Goal: Transaction & Acquisition: Purchase product/service

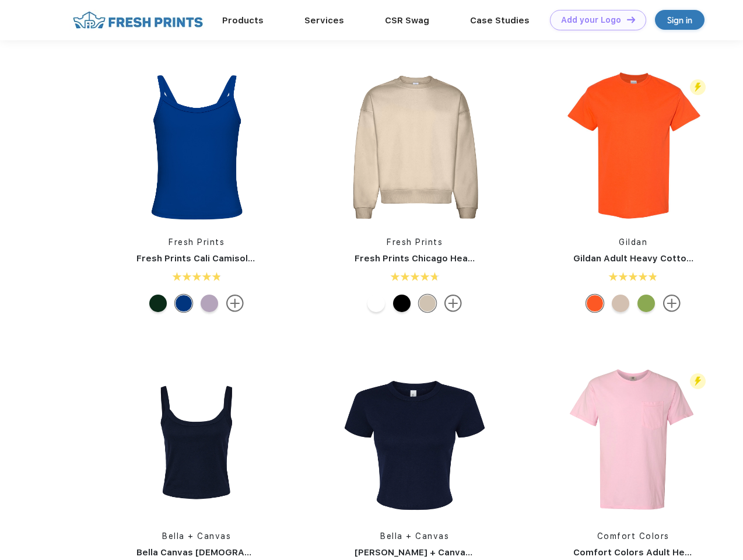
click at [594, 20] on link "Add your Logo Design Tool" at bounding box center [598, 20] width 96 height 20
click at [0, 0] on div "Design Tool" at bounding box center [0, 0] width 0 height 0
click at [626, 19] on link "Add your Logo Design Tool" at bounding box center [598, 20] width 96 height 20
click at [196, 147] on img at bounding box center [196, 146] width 155 height 155
click at [158, 303] on div at bounding box center [157, 302] width 17 height 17
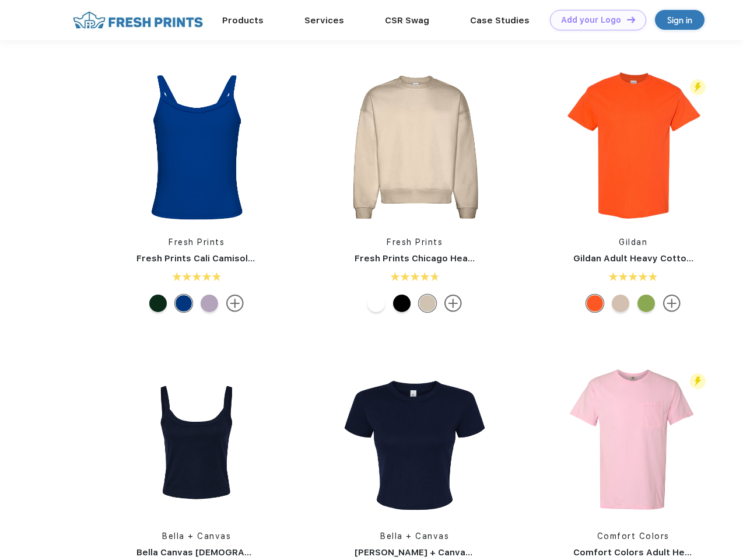
click at [184, 303] on div at bounding box center [183, 302] width 17 height 17
click at [209, 303] on div at bounding box center [209, 302] width 17 height 17
click at [415, 147] on img at bounding box center [414, 146] width 155 height 155
click at [376, 303] on div at bounding box center [375, 302] width 17 height 17
click at [402, 303] on div at bounding box center [401, 302] width 17 height 17
